Goal: Information Seeking & Learning: Learn about a topic

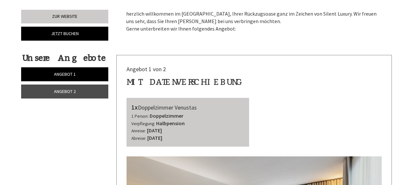
scroll to position [173, 0]
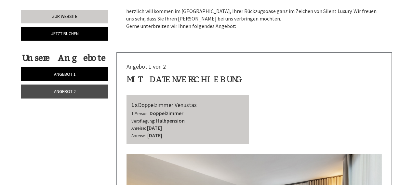
click at [87, 95] on link "Angebot 2" at bounding box center [64, 92] width 87 height 14
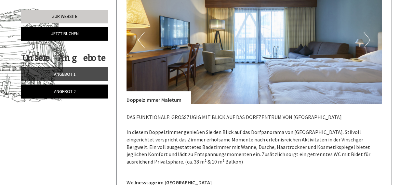
scroll to position [352, 0]
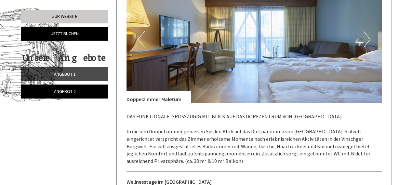
click at [369, 36] on button "Next" at bounding box center [366, 39] width 7 height 16
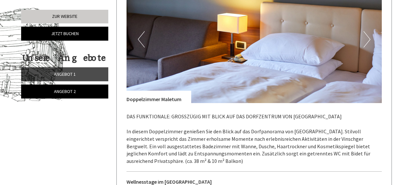
click at [369, 36] on button "Next" at bounding box center [366, 39] width 7 height 16
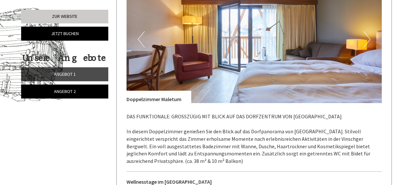
click at [369, 36] on button "Next" at bounding box center [366, 39] width 7 height 16
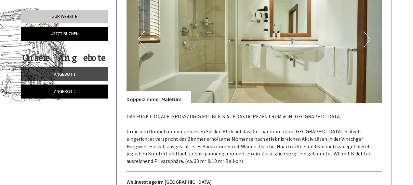
click at [369, 36] on button "Next" at bounding box center [366, 39] width 7 height 16
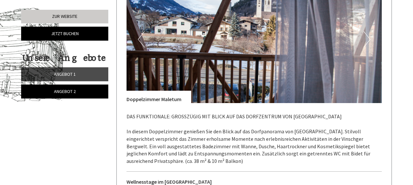
click at [369, 36] on button "Next" at bounding box center [366, 39] width 7 height 16
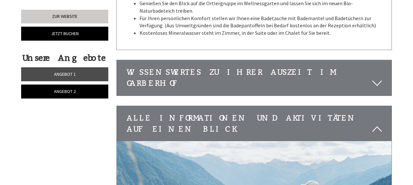
scroll to position [1105, 0]
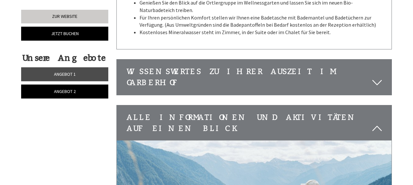
click at [166, 63] on div "Wissenswertes zu Ihrer Auszeit im Garberhof" at bounding box center [254, 76] width 275 height 35
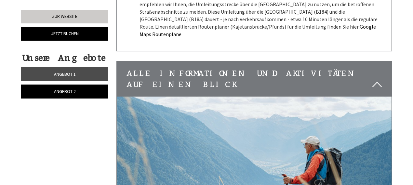
scroll to position [1326, 0]
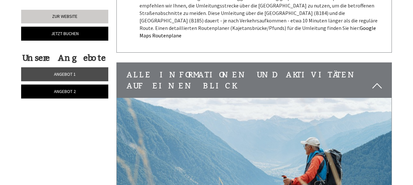
click at [186, 63] on div "Alle Informationen und Aktivitäten auf einen Blick" at bounding box center [254, 80] width 275 height 35
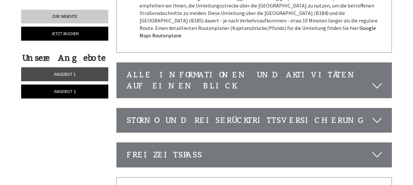
click at [152, 108] on div "Storno und Reiserücktrittsversicherung" at bounding box center [254, 120] width 275 height 24
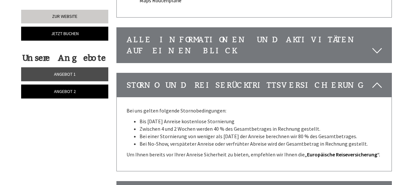
scroll to position [1218, 0]
